Goal: Find specific page/section: Find specific page/section

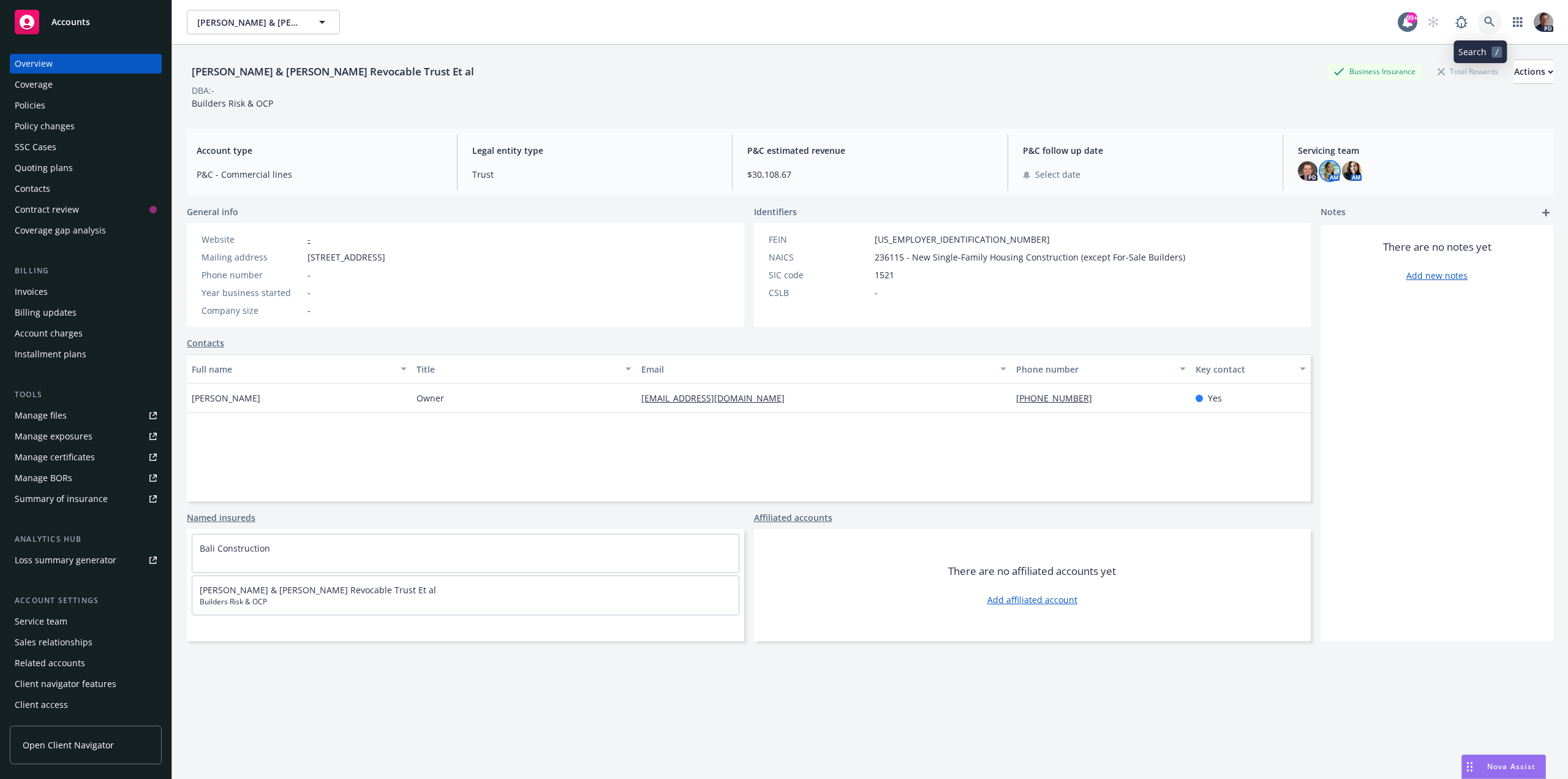
click at [1484, 19] on icon at bounding box center [1489, 22] width 11 height 11
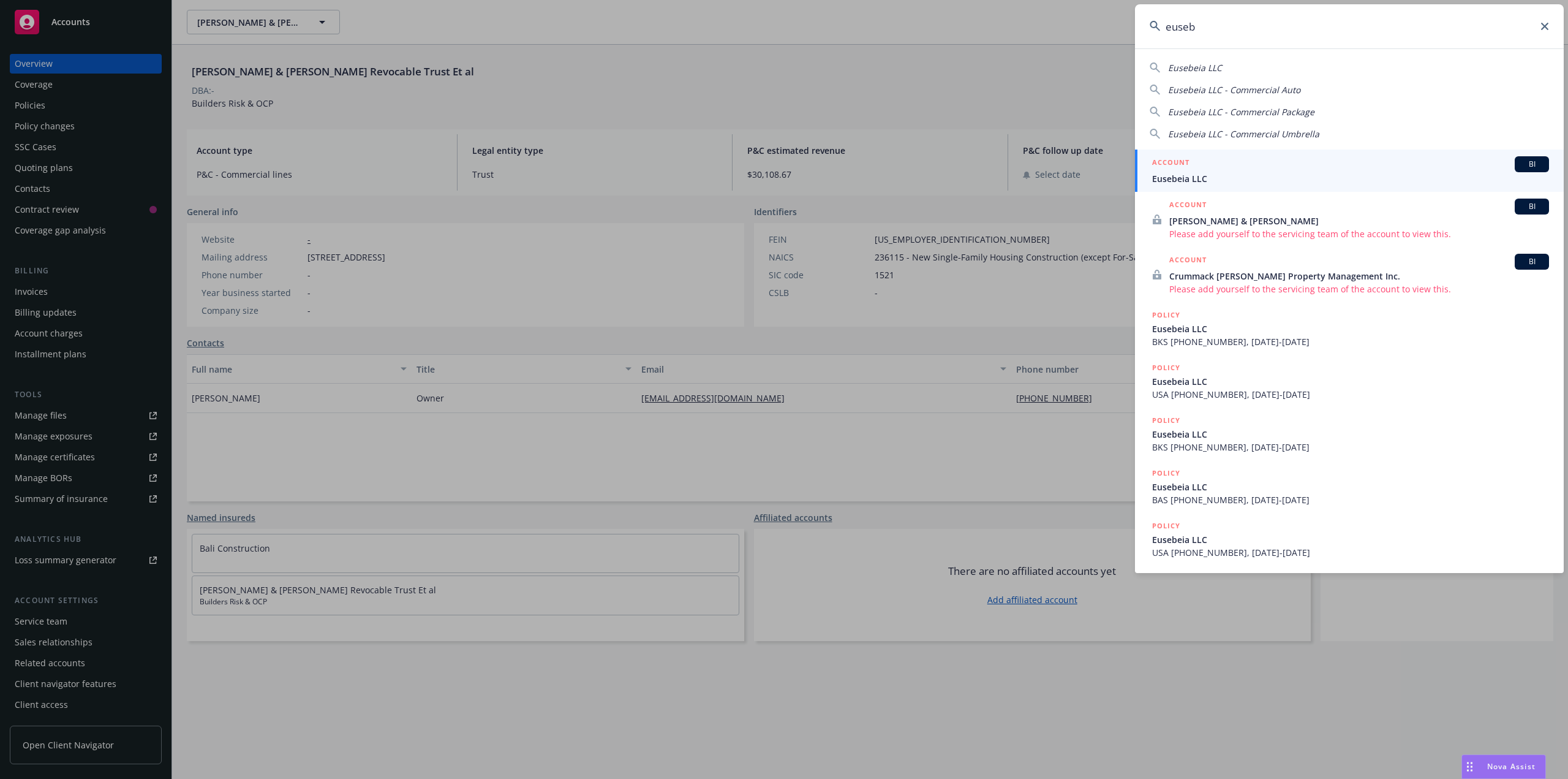
type input "euseb"
click at [1231, 168] on div "ACCOUNT BI" at bounding box center [1350, 164] width 397 height 16
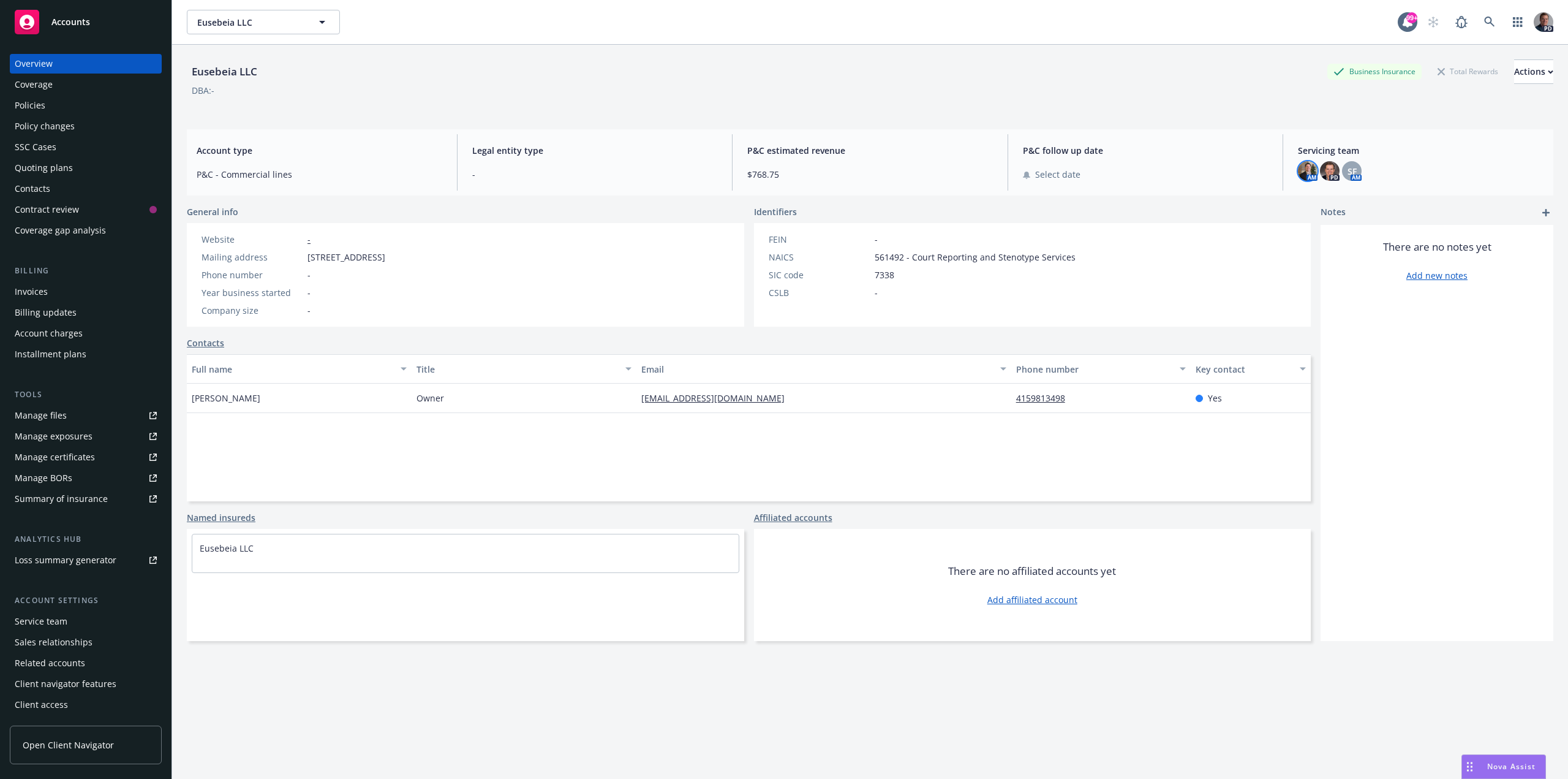
click at [1298, 172] on img at bounding box center [1307, 171] width 20 height 20
click at [1323, 171] on img at bounding box center [1330, 171] width 20 height 20
click at [1348, 168] on span "SF" at bounding box center [1352, 171] width 9 height 13
click at [40, 105] on div "Policies" at bounding box center [30, 105] width 31 height 20
